Goal: Task Accomplishment & Management: Manage account settings

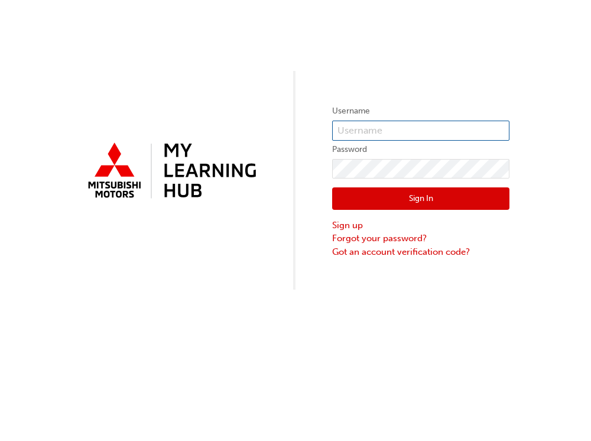
click at [358, 133] on input "text" at bounding box center [420, 131] width 177 height 20
type input "[EMAIL_ADDRESS][DOMAIN_NAME]"
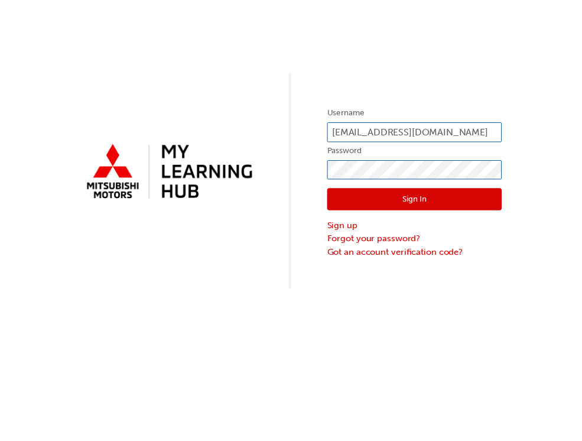
scroll to position [0, 0]
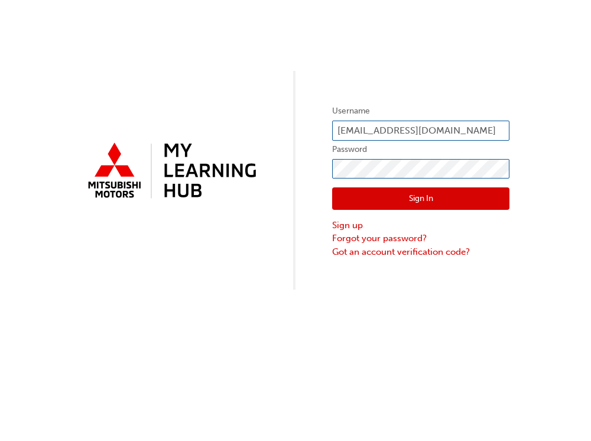
click button "Sign In" at bounding box center [420, 198] width 177 height 22
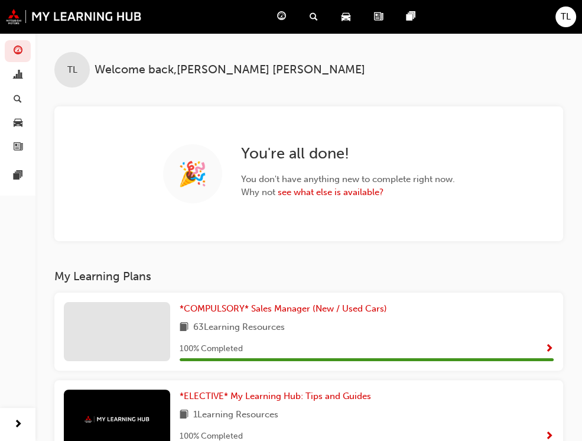
click at [565, 15] on span "TL" at bounding box center [566, 17] width 10 height 14
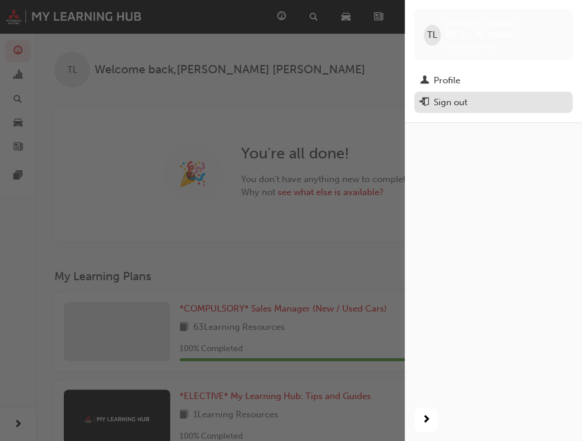
click at [459, 96] on div "Sign out" at bounding box center [451, 103] width 34 height 14
